Goal: Task Accomplishment & Management: Use online tool/utility

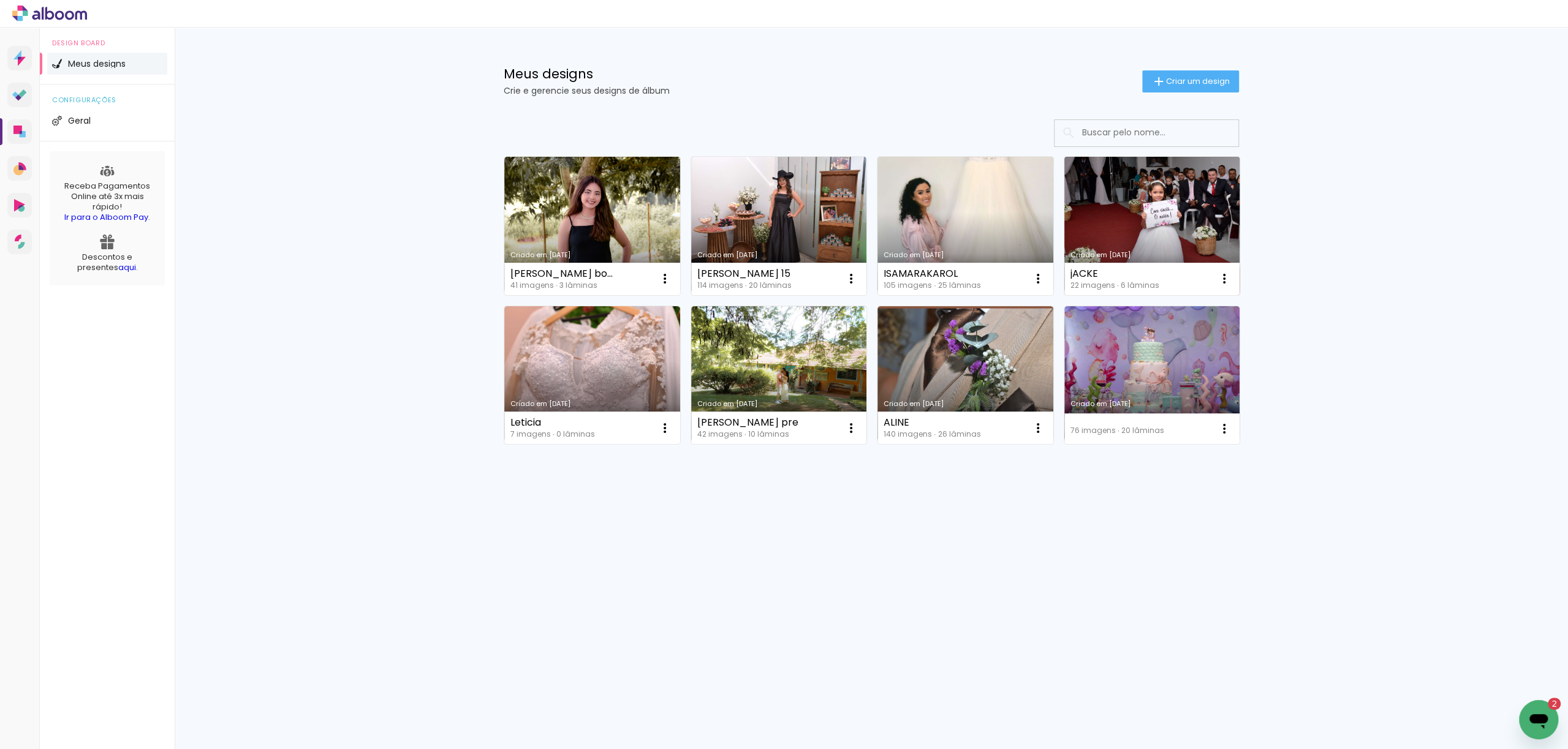
click at [1159, 223] on link "Criado em [DATE]" at bounding box center [1152, 226] width 176 height 138
